Goal: Task Accomplishment & Management: Use online tool/utility

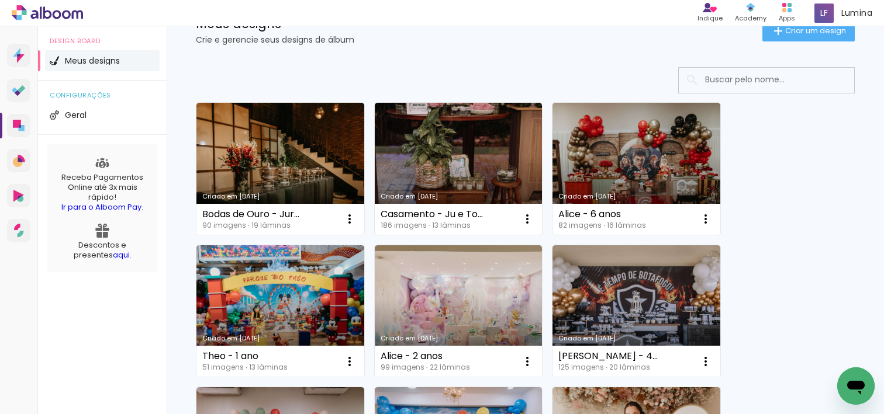
scroll to position [85, 0]
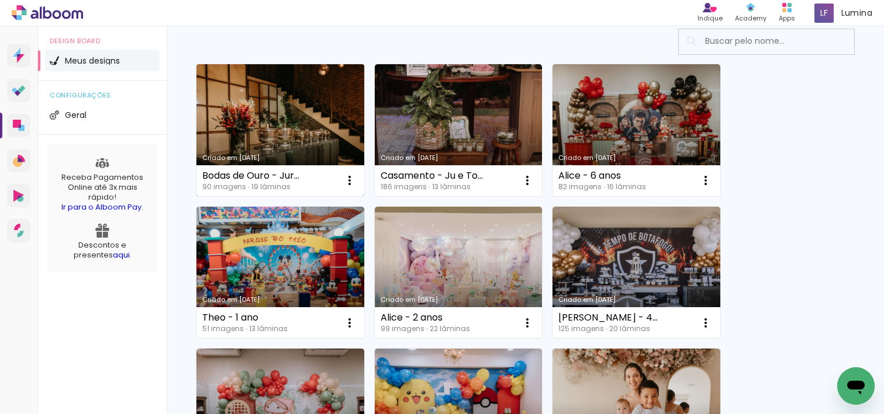
click at [291, 129] on link "Criado em [DATE]" at bounding box center [280, 130] width 168 height 132
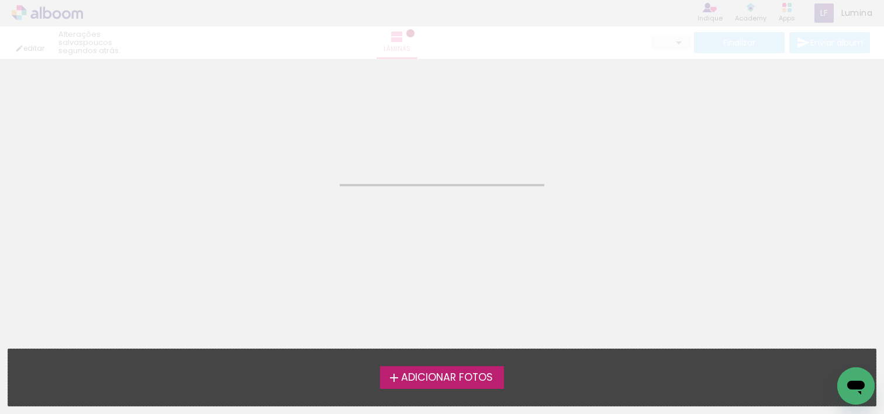
click at [291, 129] on neon-animatable "Confirmar Cancelar" at bounding box center [442, 118] width 884 height 119
